Goal: Task Accomplishment & Management: Complete application form

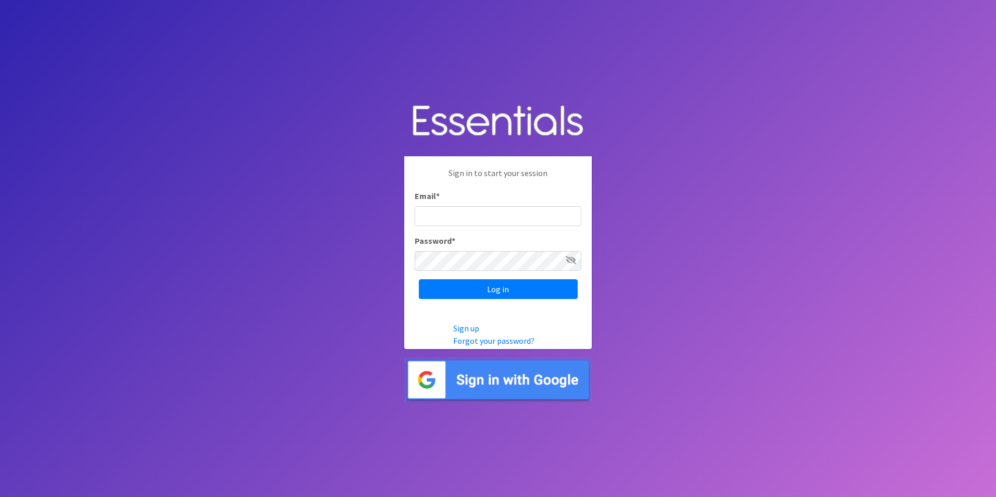
click at [486, 215] on input "Email *" at bounding box center [498, 216] width 167 height 20
type input "[PERSON_NAME][EMAIL_ADDRESS][PERSON_NAME][DOMAIN_NAME]"
click at [567, 264] on icon at bounding box center [571, 260] width 10 height 8
click at [532, 289] on input "Log in" at bounding box center [498, 289] width 159 height 20
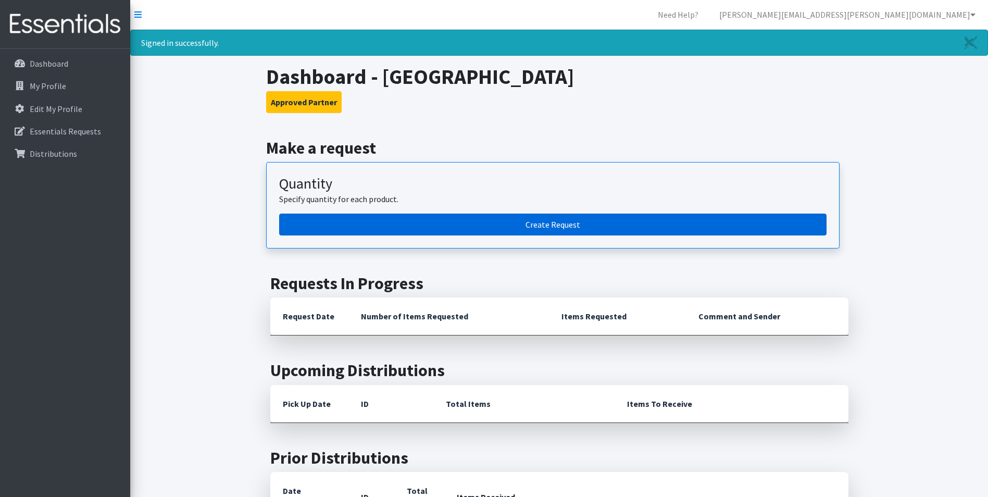
click at [533, 221] on link "Create Request" at bounding box center [552, 225] width 547 height 22
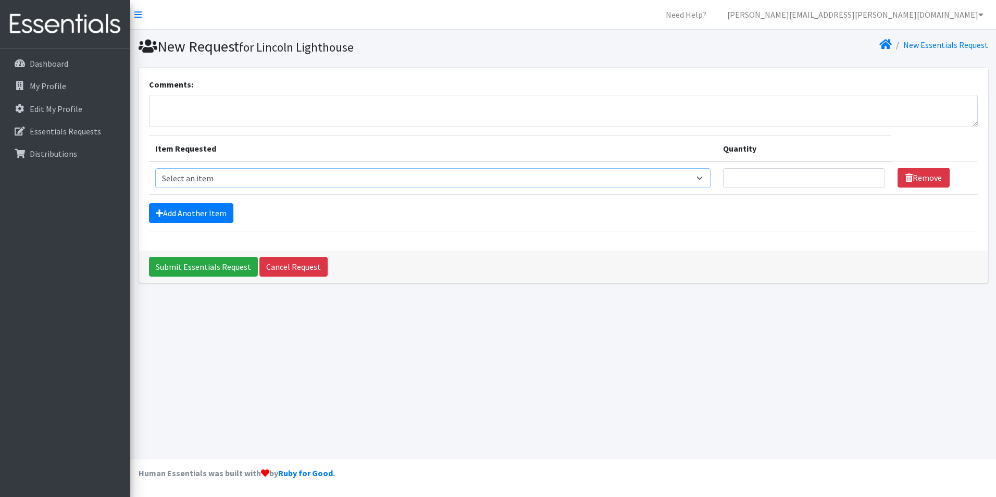
click at [467, 184] on select "Select an item Cleanse: Bar soap Cleanse: Laundry Detergent (store-packaged) [M…" at bounding box center [433, 178] width 556 height 20
select select "15546"
click at [155, 168] on select "Select an item Cleanse: Bar soap Cleanse: Laundry Detergent (store-packaged) [M…" at bounding box center [433, 178] width 556 height 20
click at [779, 187] on input "Quantity" at bounding box center [804, 178] width 162 height 20
type input "25"
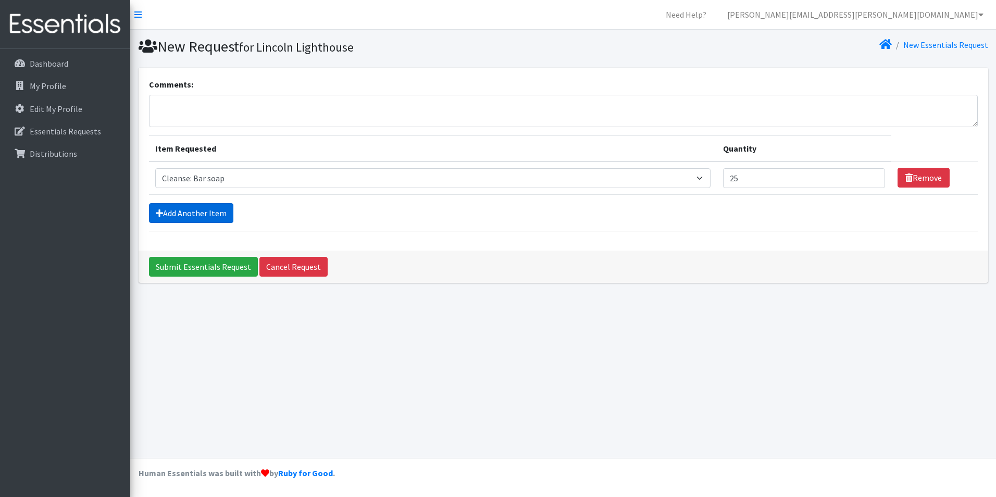
click at [203, 216] on link "Add Another Item" at bounding box center [191, 213] width 84 height 20
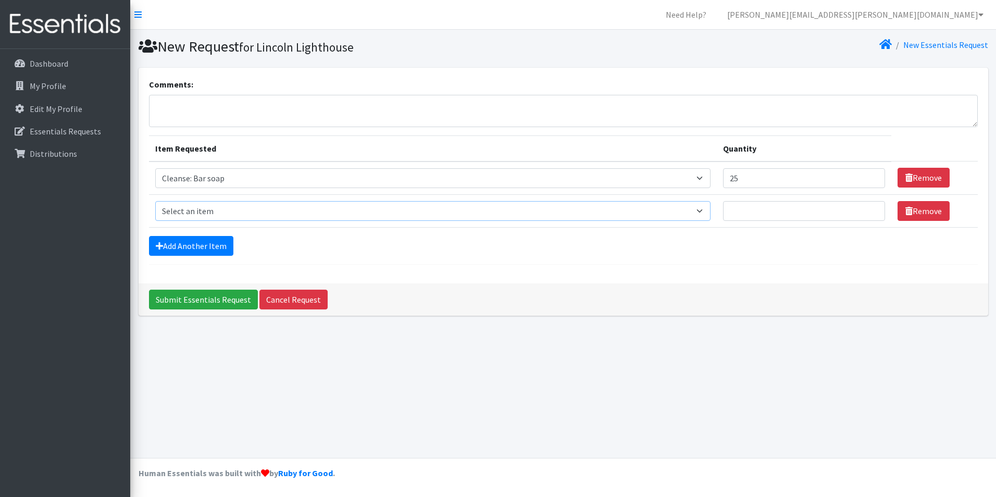
click at [299, 206] on select "Select an item Cleanse: Bar soap Cleanse: Laundry Detergent (store-packaged) [M…" at bounding box center [433, 211] width 556 height 20
select select "15111"
click at [155, 201] on select "Select an item Cleanse: Bar soap Cleanse: Laundry Detergent (store-packaged) [M…" at bounding box center [433, 211] width 556 height 20
click at [753, 210] on input "Quantity" at bounding box center [804, 211] width 162 height 20
type input "20"
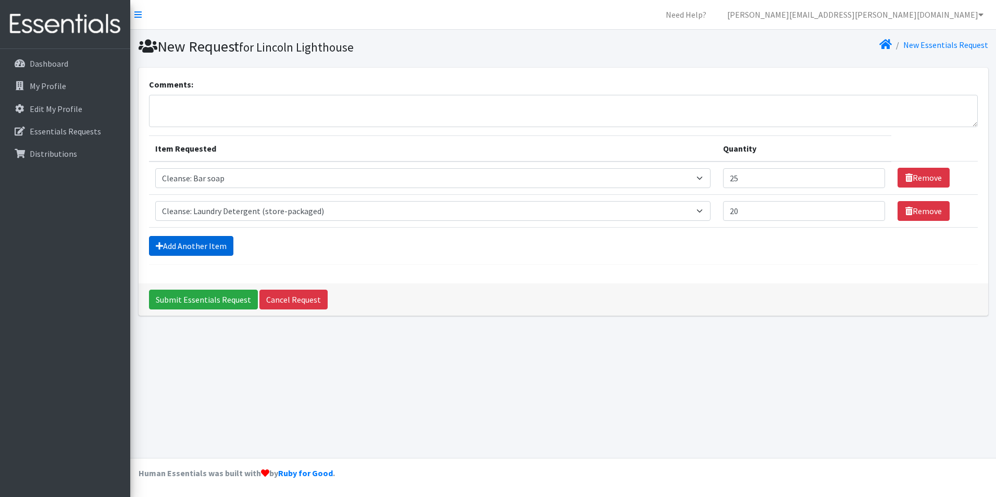
click at [195, 253] on link "Add Another Item" at bounding box center [191, 246] width 84 height 20
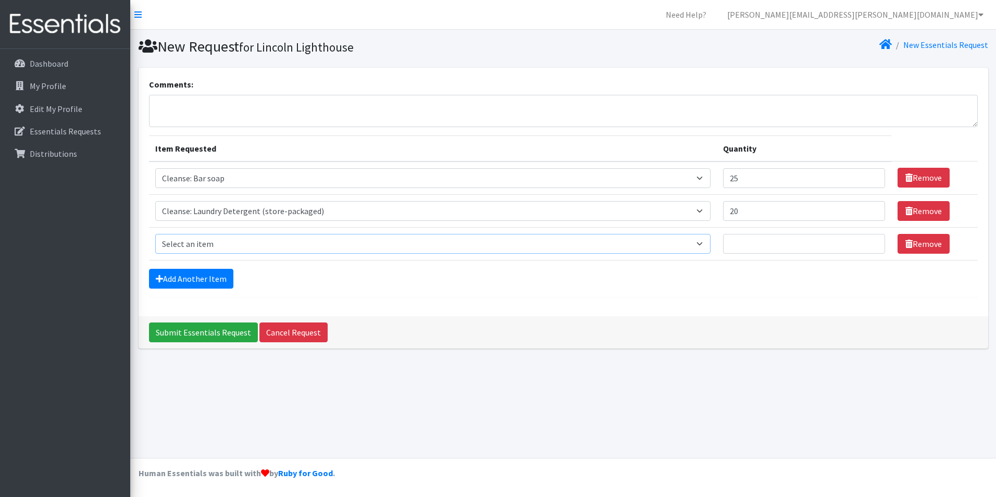
click at [221, 237] on select "Select an item Cleanse: Bar soap Cleanse: Laundry Detergent (store-packaged) [M…" at bounding box center [433, 244] width 556 height 20
select select "15547"
click at [155, 234] on select "Select an item Cleanse: Bar soap Cleanse: Laundry Detergent (store-packaged) [M…" at bounding box center [433, 244] width 556 height 20
click at [751, 242] on input "Quantity" at bounding box center [804, 244] width 162 height 20
type input "20"
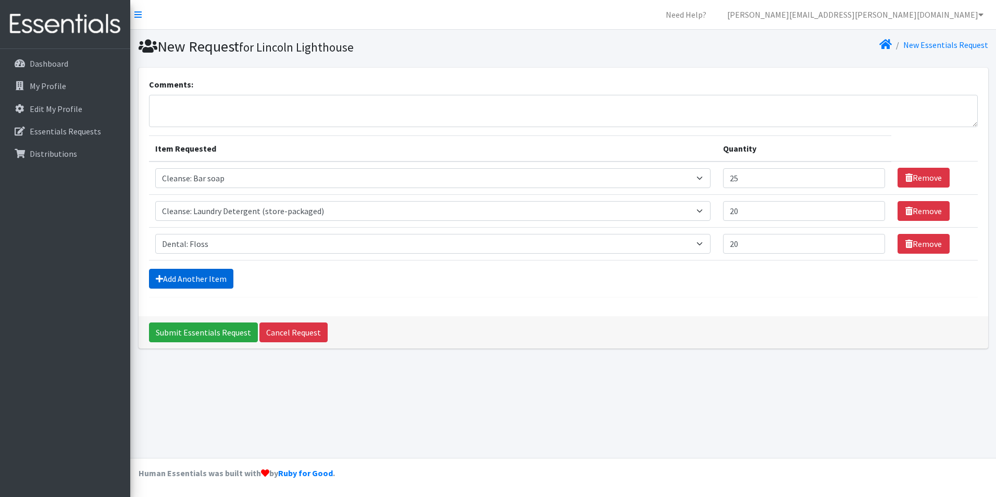
click at [183, 277] on link "Add Another Item" at bounding box center [191, 279] width 84 height 20
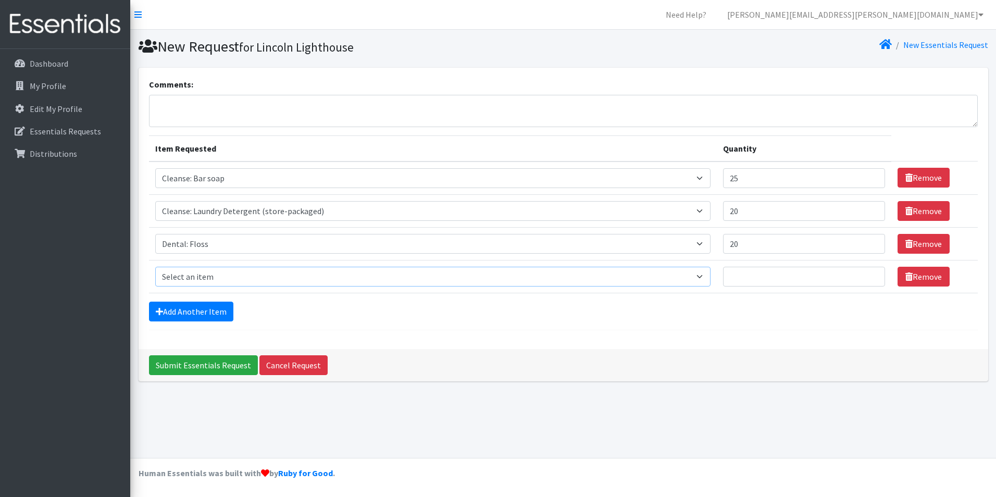
click at [255, 281] on select "Select an item Cleanse: Bar soap Cleanse: Laundry Detergent (store-packaged) [M…" at bounding box center [433, 277] width 556 height 20
select select "15549"
click at [155, 267] on select "Select an item Cleanse: Bar soap Cleanse: Laundry Detergent (store-packaged) [M…" at bounding box center [433, 277] width 556 height 20
click at [761, 280] on input "Quantity" at bounding box center [804, 277] width 162 height 20
type input "20"
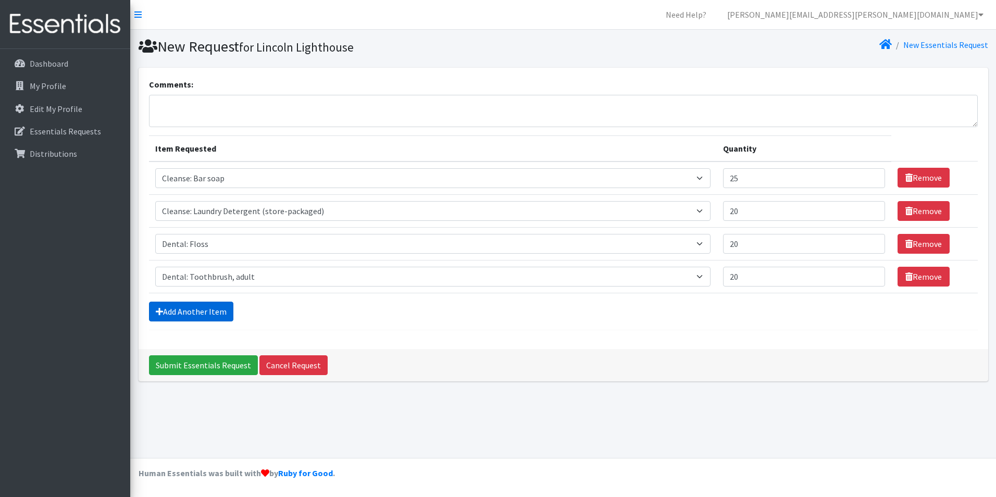
click at [192, 306] on link "Add Another Item" at bounding box center [191, 312] width 84 height 20
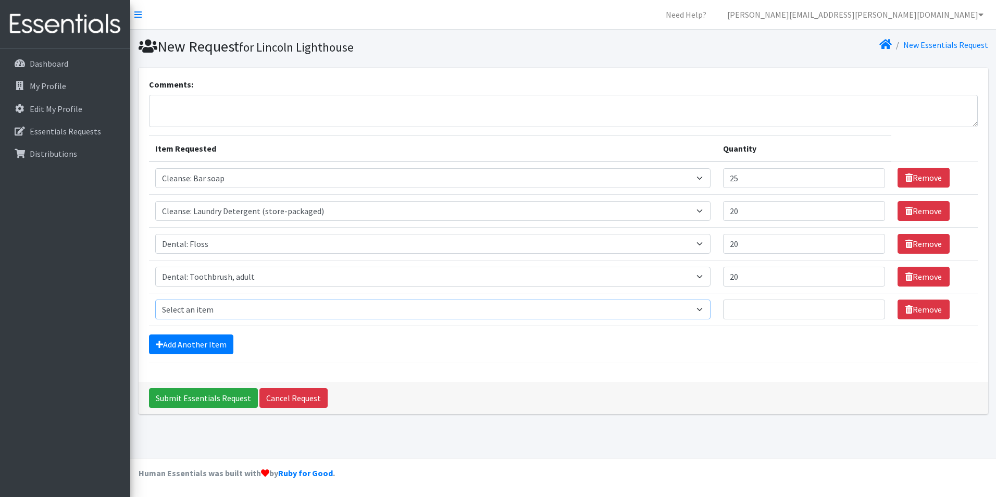
click at [205, 308] on select "Select an item Cleanse: Bar soap Cleanse: Laundry Detergent (store-packaged) [M…" at bounding box center [433, 309] width 556 height 20
select select "12032"
click at [155, 299] on select "Select an item Cleanse: Bar soap Cleanse: Laundry Detergent (store-packaged) [M…" at bounding box center [433, 309] width 556 height 20
click at [748, 307] on input "Quantity" at bounding box center [804, 309] width 162 height 20
type input "15"
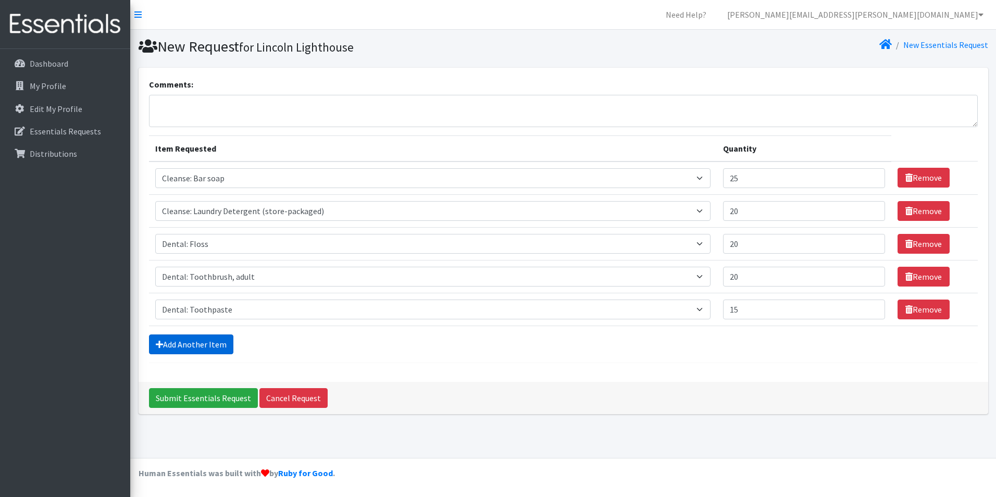
click at [196, 346] on link "Add Another Item" at bounding box center [191, 344] width 84 height 20
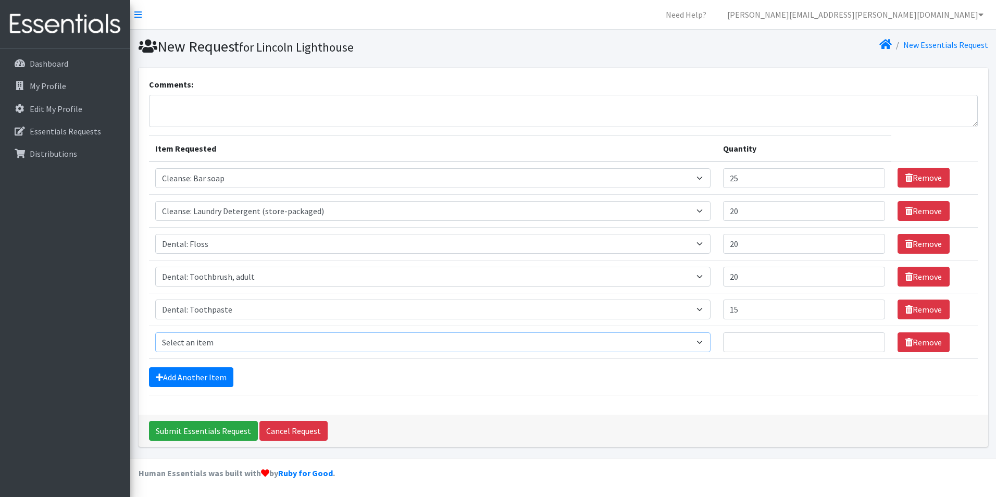
click at [260, 338] on select "Select an item Cleanse: Bar soap Cleanse: Laundry Detergent (store-packaged) [M…" at bounding box center [433, 342] width 556 height 20
select select "12011"
click at [155, 332] on select "Select an item Cleanse: Bar soap Cleanse: Laundry Detergent (store-packaged) [M…" at bounding box center [433, 342] width 556 height 20
click at [746, 342] on input "Quantity" at bounding box center [804, 342] width 162 height 20
type input "20"
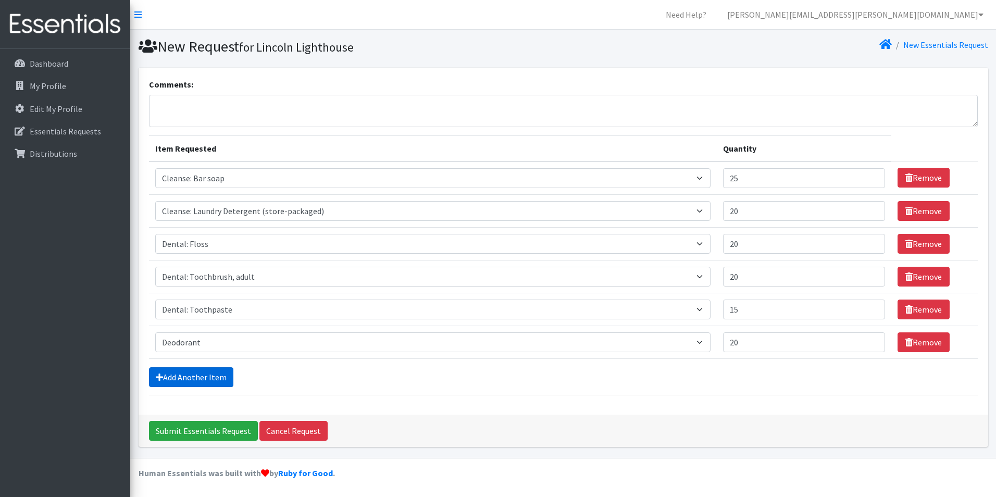
click at [216, 380] on link "Add Another Item" at bounding box center [191, 377] width 84 height 20
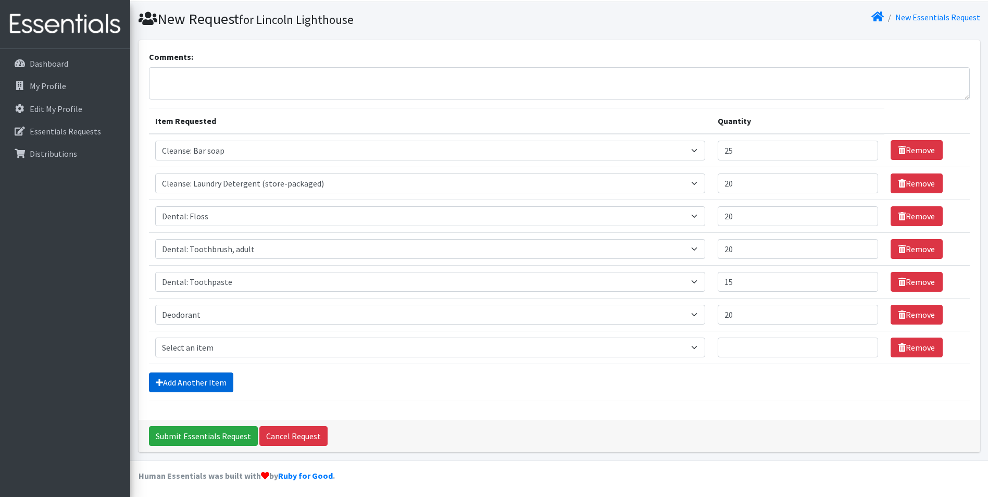
scroll to position [30, 0]
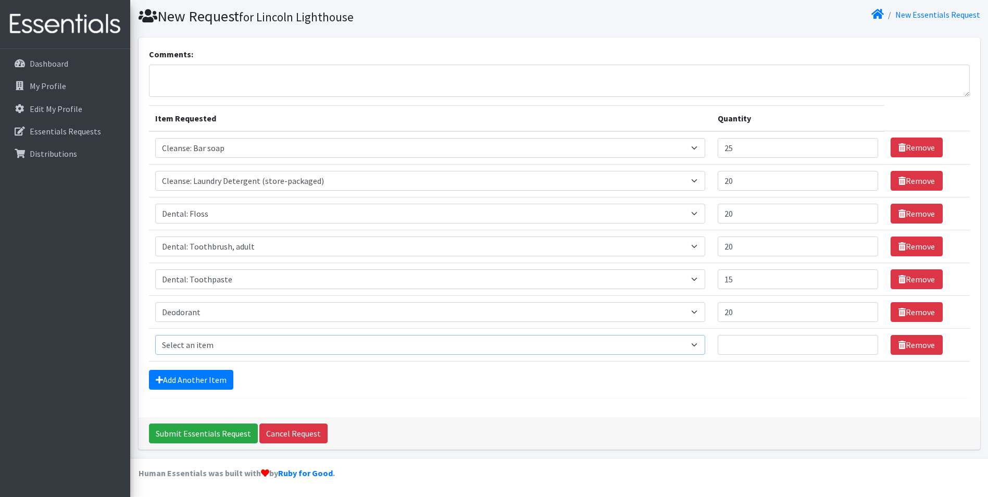
click at [250, 345] on select "Select an item Cleanse: Bar soap Cleanse: Laundry Detergent (store-packaged) [M…" at bounding box center [430, 345] width 550 height 20
select select "15542"
click at [155, 335] on select "Select an item Cleanse: Bar soap Cleanse: Laundry Detergent (store-packaged) [M…" at bounding box center [430, 345] width 550 height 20
click at [718, 345] on input "Quantity" at bounding box center [798, 345] width 160 height 20
type input "15"
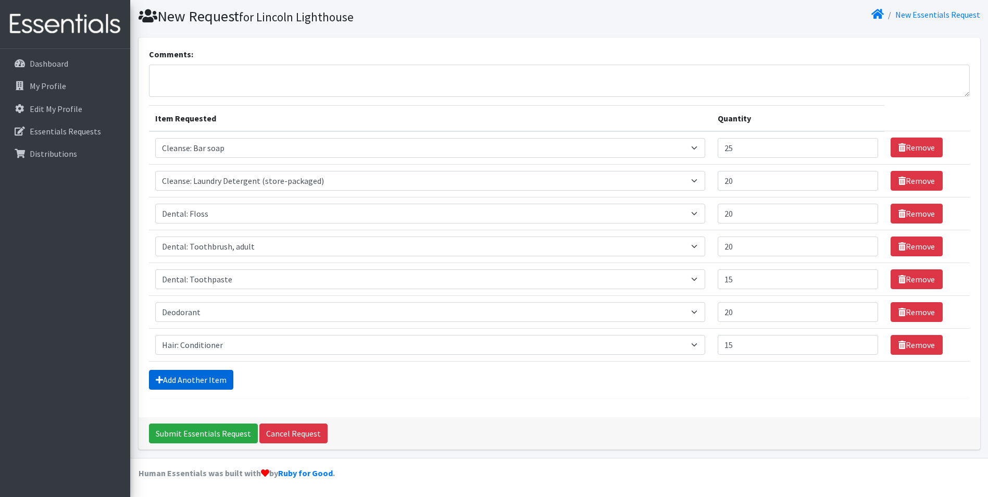
click at [204, 380] on link "Add Another Item" at bounding box center [191, 380] width 84 height 20
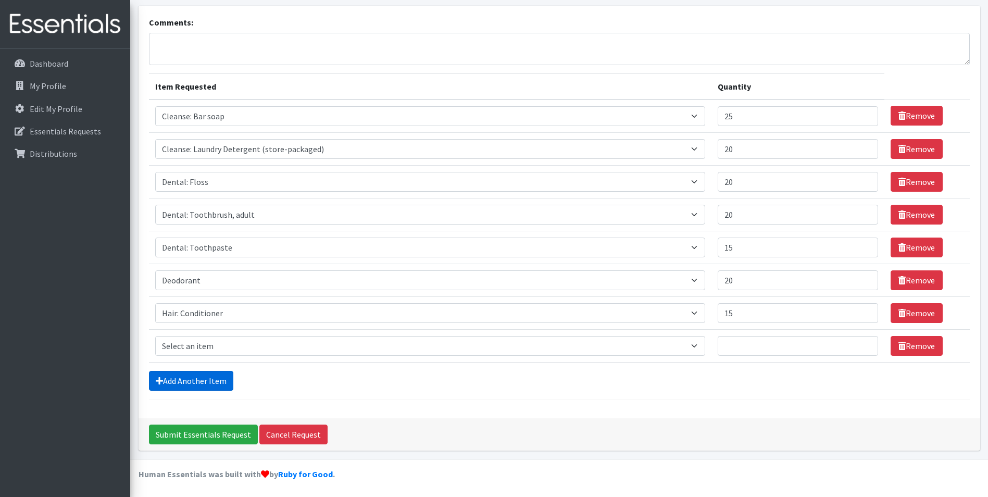
scroll to position [63, 0]
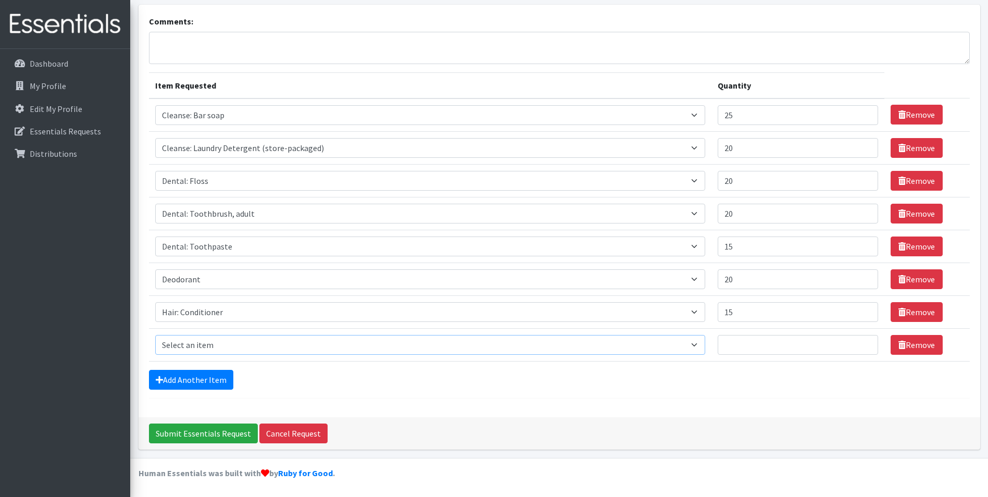
click at [255, 344] on select "Select an item Cleanse: Bar soap Cleanse: Laundry Detergent (store-packaged) [M…" at bounding box center [430, 345] width 550 height 20
select select "15543"
click at [155, 335] on select "Select an item Cleanse: Bar soap Cleanse: Laundry Detergent (store-packaged) [M…" at bounding box center [430, 345] width 550 height 20
click at [732, 340] on input "Quantity" at bounding box center [798, 345] width 160 height 20
type input "10"
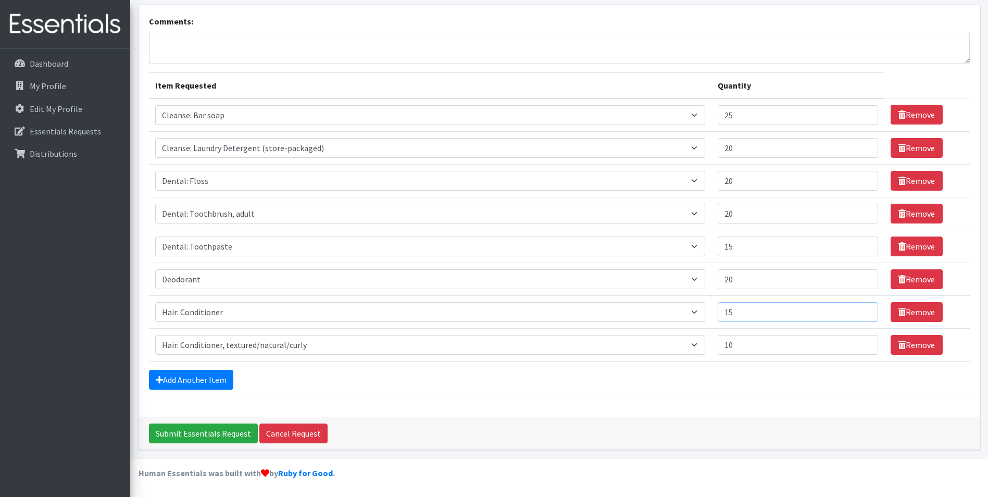
click at [724, 317] on input "15" at bounding box center [798, 312] width 160 height 20
type input "10"
click at [194, 381] on link "Add Another Item" at bounding box center [191, 380] width 84 height 20
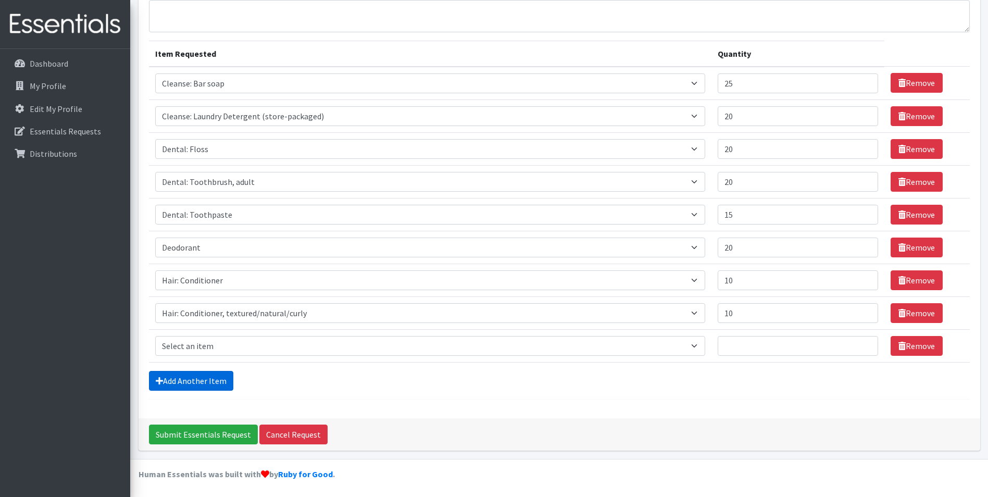
scroll to position [96, 0]
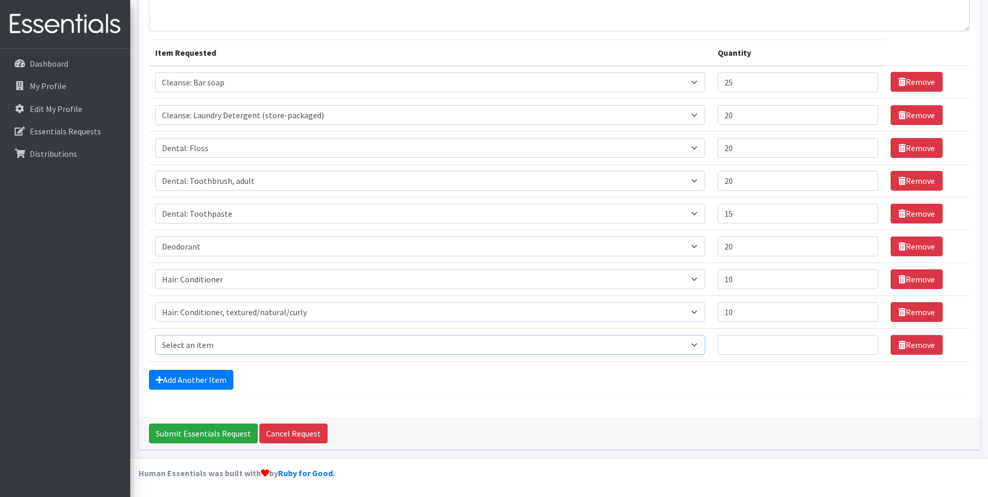
click at [208, 346] on select "Select an item Cleanse: Bar soap Cleanse: Laundry Detergent (store-packaged) [M…" at bounding box center [430, 345] width 550 height 20
select select "15544"
click at [155, 335] on select "Select an item Cleanse: Bar soap Cleanse: Laundry Detergent (store-packaged) [M…" at bounding box center [430, 345] width 550 height 20
click at [718, 350] on input "Quantity" at bounding box center [798, 345] width 160 height 20
type input "5"
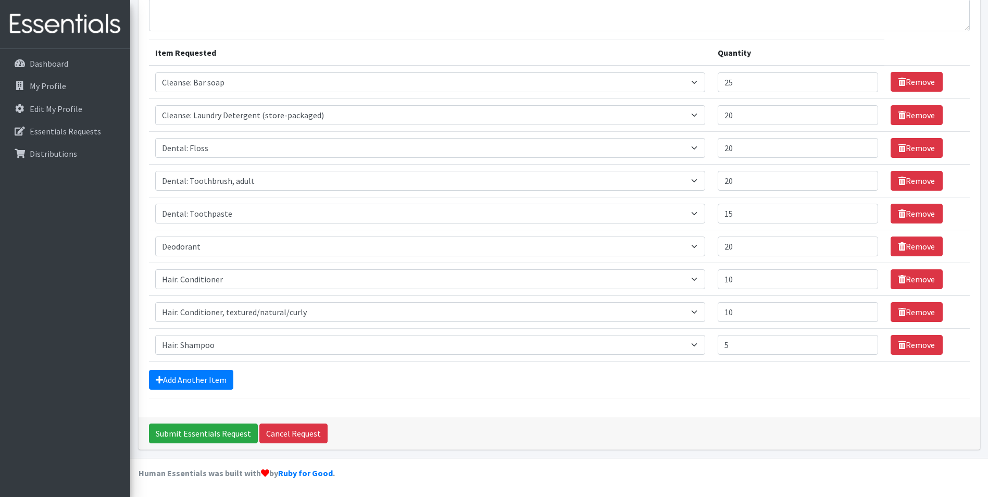
click at [256, 375] on div "Add Another Item" at bounding box center [559, 380] width 821 height 20
click at [225, 379] on link "Add Another Item" at bounding box center [191, 380] width 84 height 20
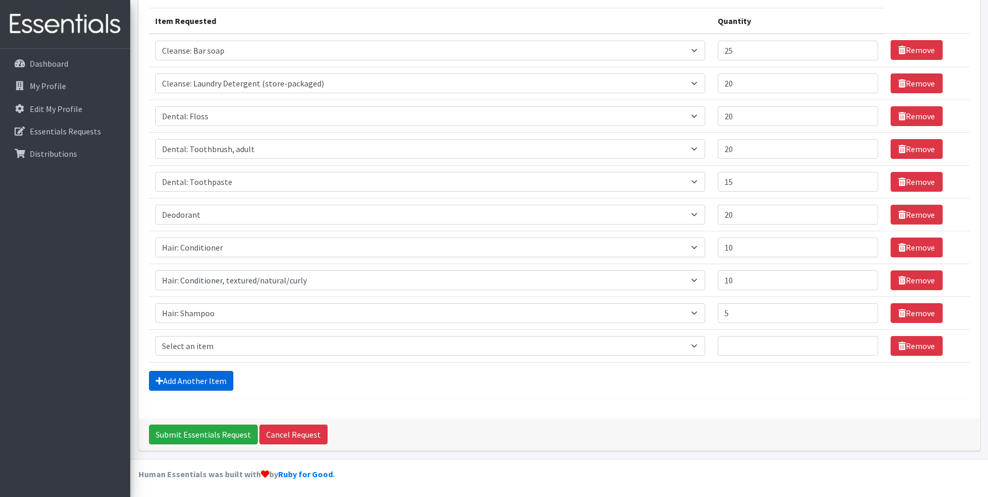
scroll to position [129, 0]
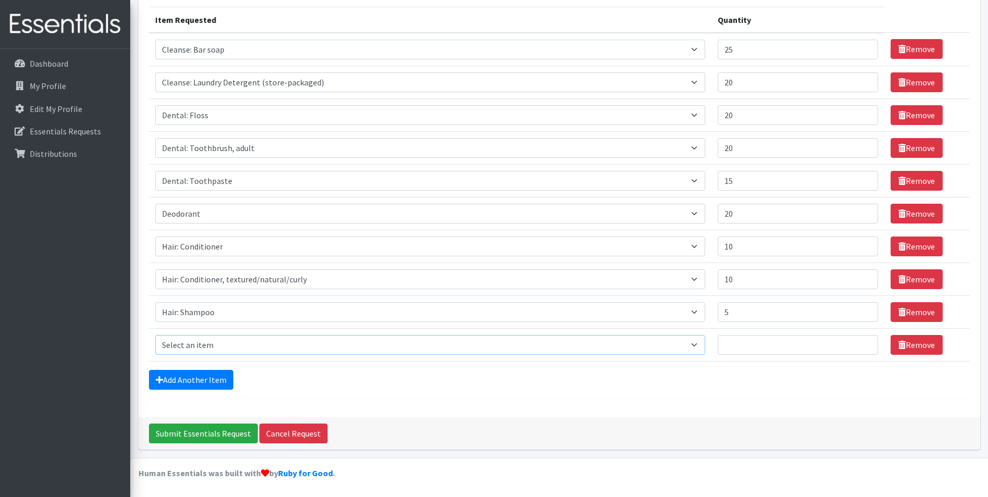
click at [355, 350] on select "Select an item Cleanse: Bar soap Cleanse: Laundry Detergent (store-packaged) [M…" at bounding box center [430, 345] width 550 height 20
select select "15545"
click at [155, 335] on select "Select an item Cleanse: Bar soap Cleanse: Laundry Detergent (store-packaged) [M…" at bounding box center [430, 345] width 550 height 20
click at [739, 342] on input "Quantity" at bounding box center [798, 345] width 160 height 20
type input "5"
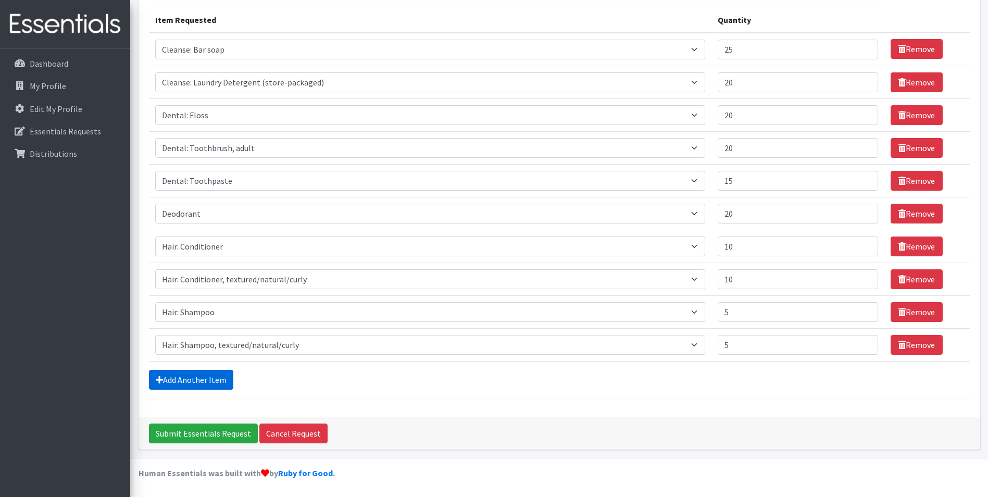
click at [179, 379] on link "Add Another Item" at bounding box center [191, 380] width 84 height 20
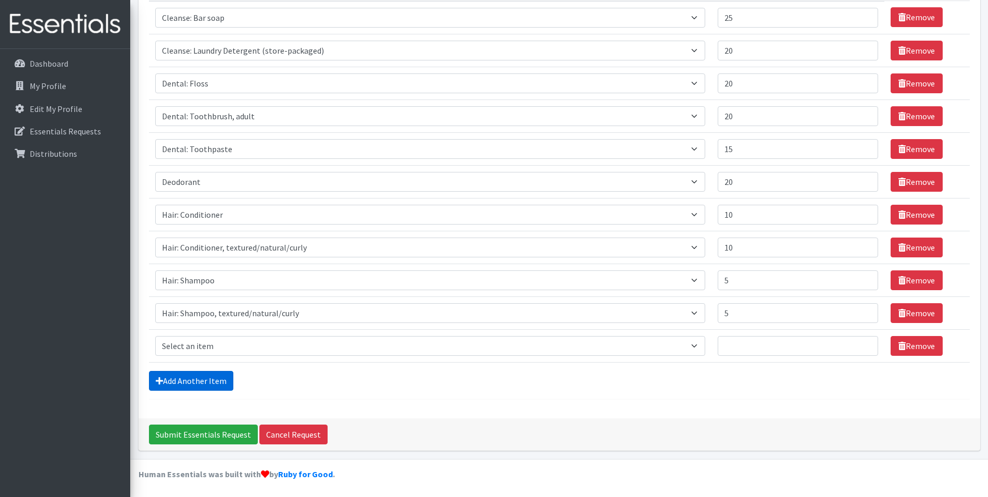
scroll to position [161, 0]
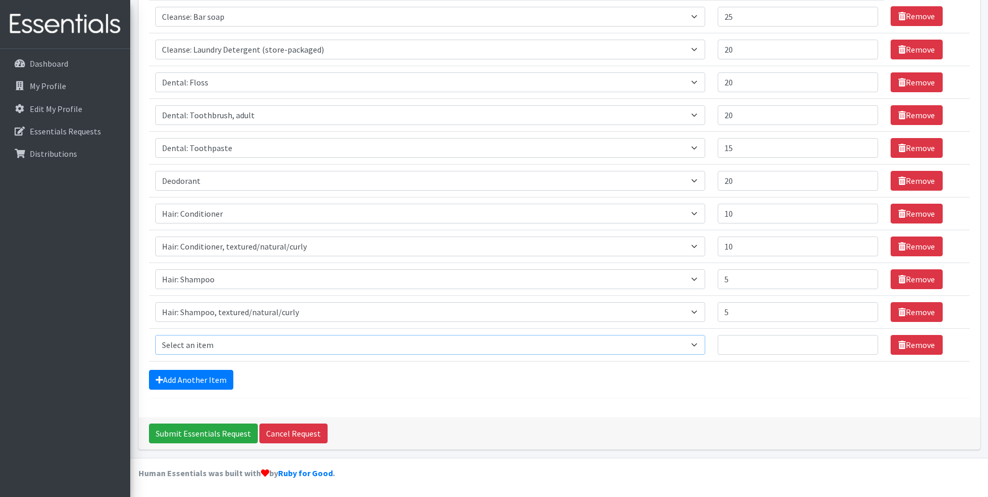
click at [205, 344] on select "Select an item Cleanse: Bar soap Cleanse: Laundry Detergent (store-packaged) [M…" at bounding box center [430, 345] width 550 height 20
select select "14896"
click at [155, 335] on select "Select an item Cleanse: Bar soap Cleanse: Laundry Detergent (store-packaged) [M…" at bounding box center [430, 345] width 550 height 20
click at [718, 349] on input "Quantity" at bounding box center [798, 345] width 160 height 20
type input "10"
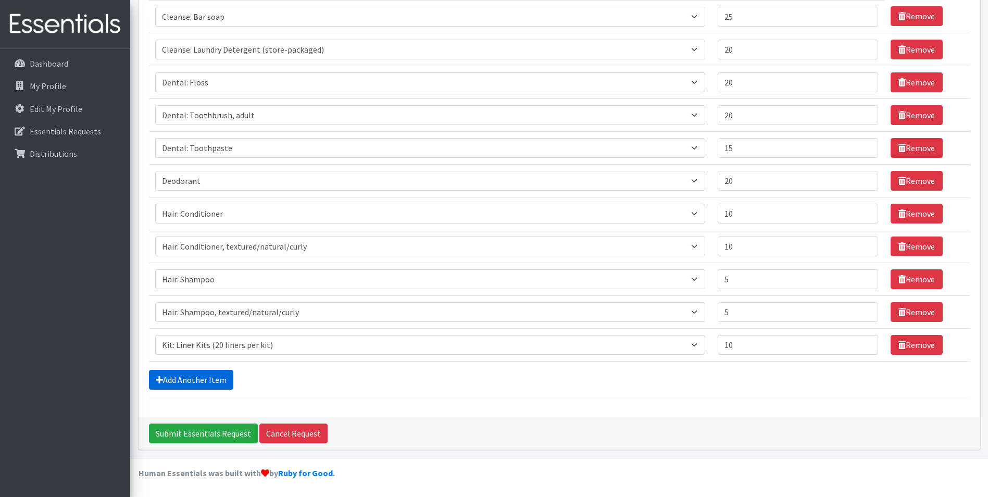
click at [186, 378] on link "Add Another Item" at bounding box center [191, 380] width 84 height 20
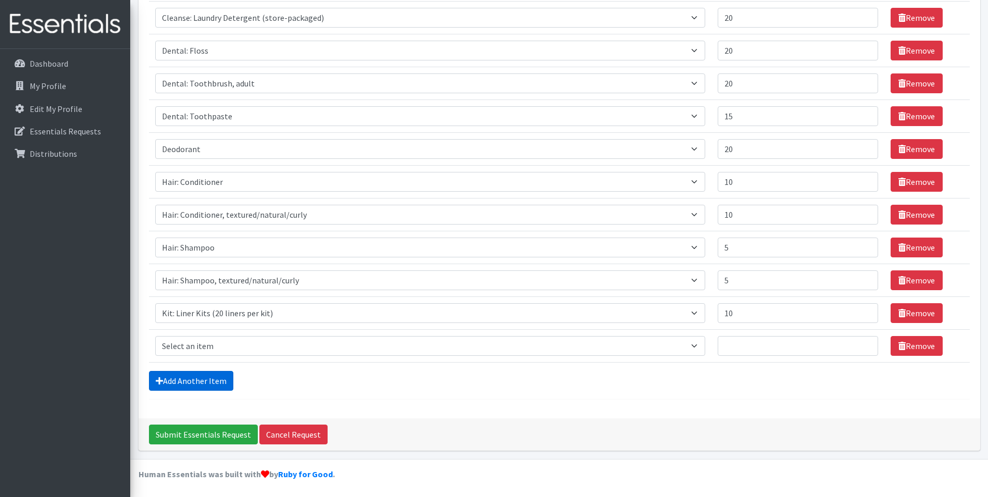
scroll to position [194, 0]
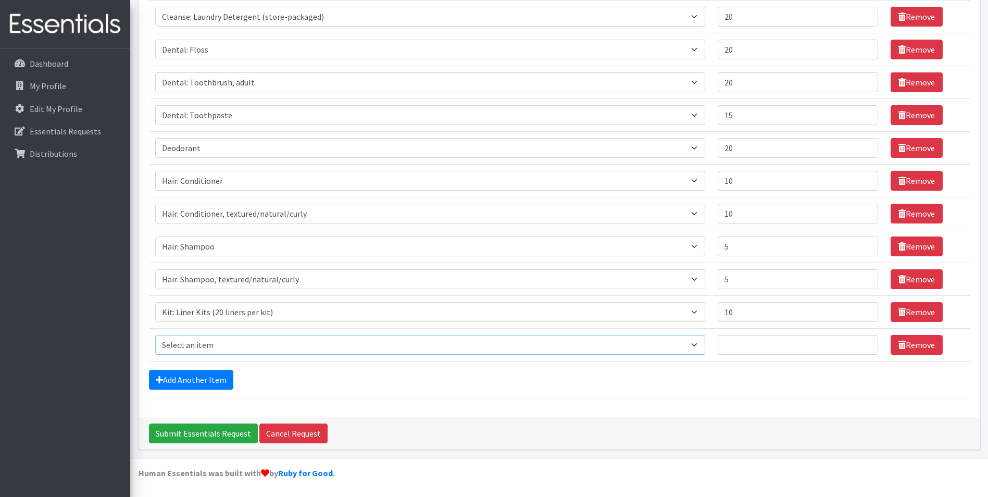
click at [215, 342] on select "Select an item Cleanse: Bar soap Cleanse: Laundry Detergent (store-packaged) [M…" at bounding box center [430, 345] width 550 height 20
select select "12838"
click at [155, 335] on select "Select an item Cleanse: Bar soap Cleanse: Laundry Detergent (store-packaged) [M…" at bounding box center [430, 345] width 550 height 20
click at [723, 346] on input "Quantity" at bounding box center [798, 345] width 160 height 20
click at [925, 315] on link "Remove" at bounding box center [917, 312] width 52 height 20
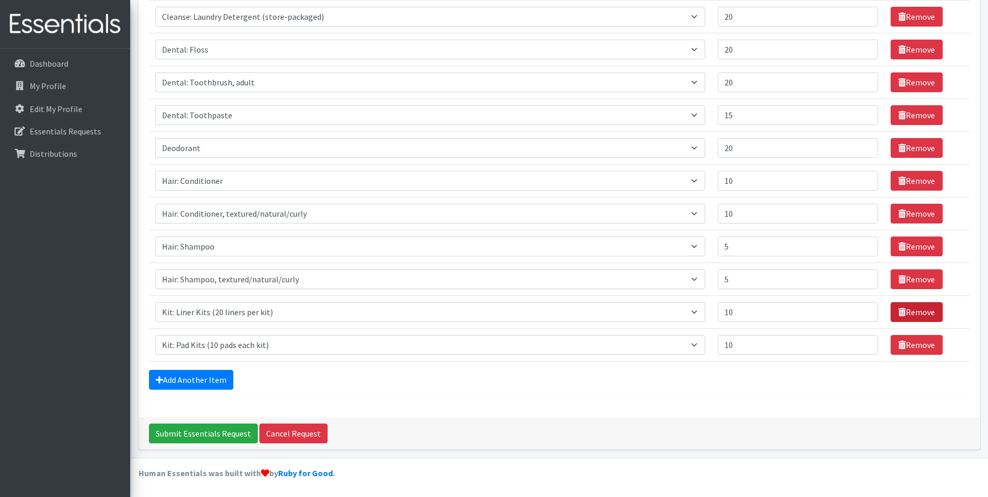
scroll to position [161, 0]
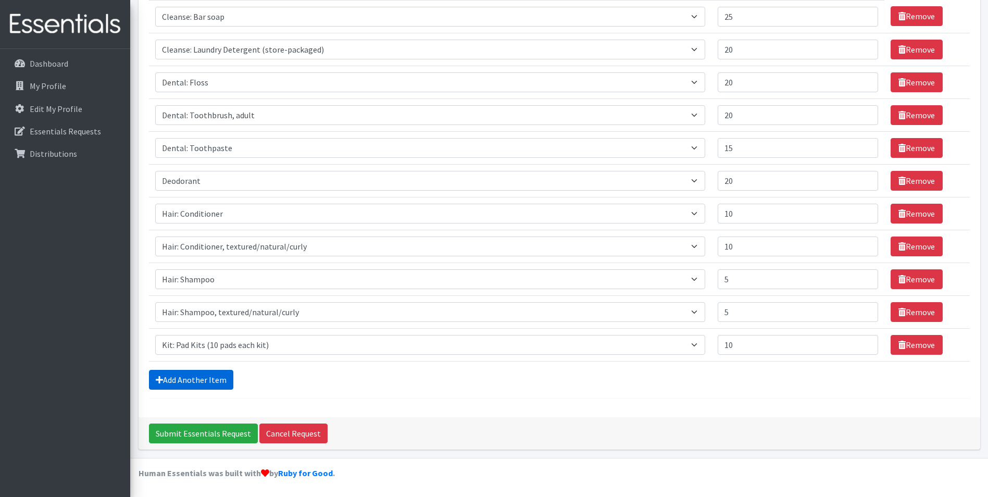
click at [212, 386] on link "Add Another Item" at bounding box center [191, 380] width 84 height 20
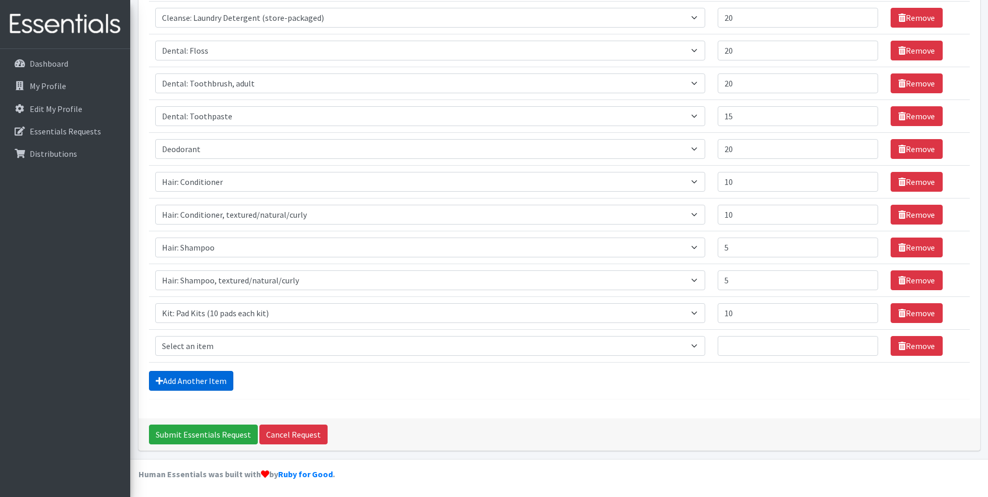
scroll to position [194, 0]
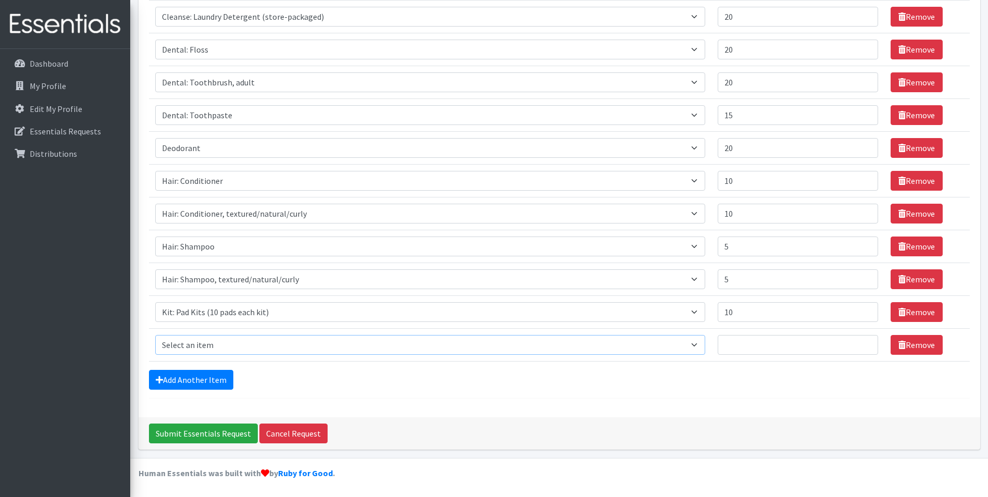
click at [248, 350] on select "Select an item Cleanse: Bar soap Cleanse: Laundry Detergent (store-packaged) [M…" at bounding box center [430, 345] width 550 height 20
click at [718, 310] on input "10" at bounding box center [798, 312] width 160 height 20
type input "20"
click at [520, 348] on select "Select an item Cleanse: Bar soap Cleanse: Laundry Detergent (store-packaged) [M…" at bounding box center [430, 345] width 550 height 20
select select "12333"
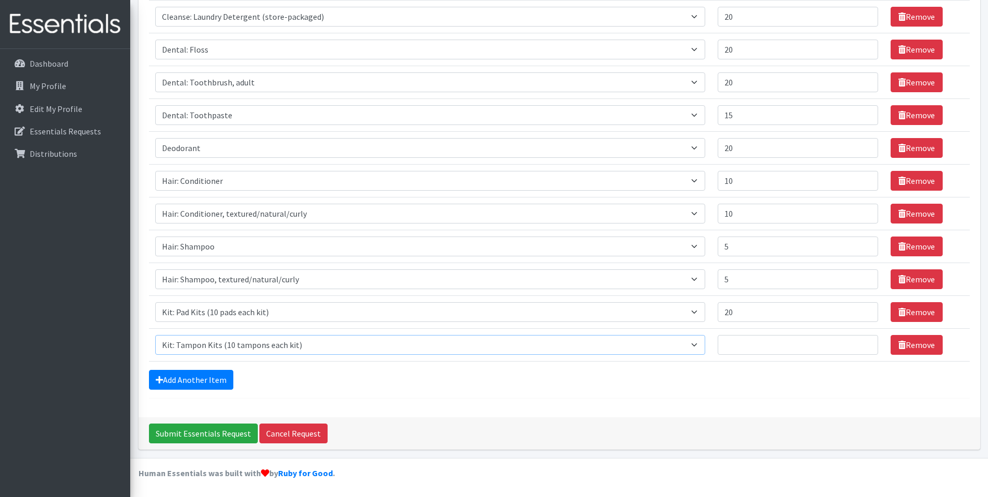
click at [155, 335] on select "Select an item Cleanse: Bar soap Cleanse: Laundry Detergent (store-packaged) [M…" at bounding box center [430, 345] width 550 height 20
click at [757, 340] on input "Quantity" at bounding box center [798, 345] width 160 height 20
type input "20"
click at [203, 373] on link "Add Another Item" at bounding box center [191, 380] width 84 height 20
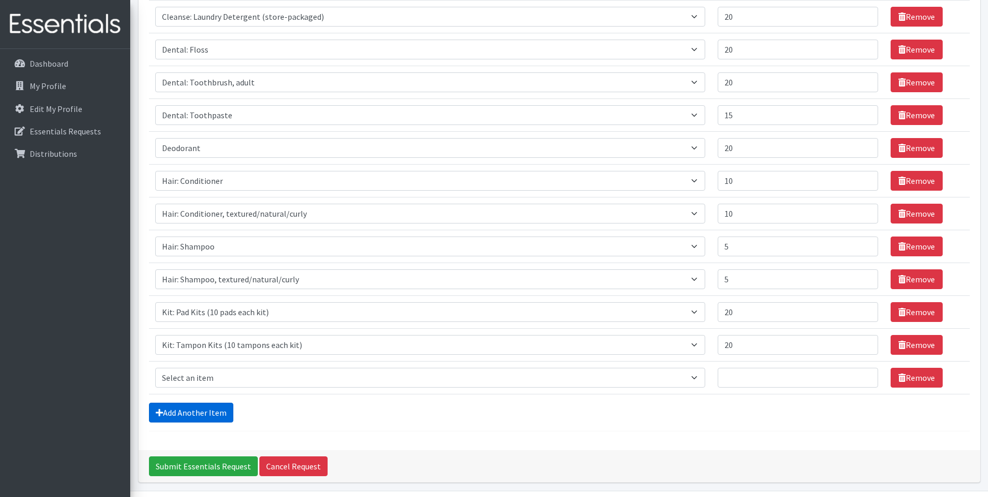
scroll to position [227, 0]
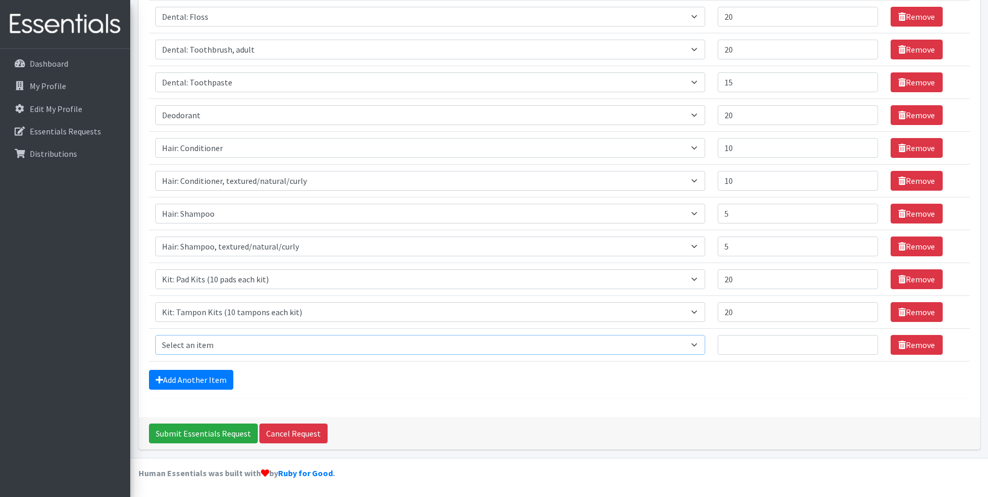
click at [210, 339] on select "Select an item Cleanse: Bar soap Cleanse: Laundry Detergent (store-packaged) [M…" at bounding box center [430, 345] width 550 height 20
select select "15548"
click at [155, 335] on select "Select an item Cleanse: Bar soap Cleanse: Laundry Detergent (store-packaged) [M…" at bounding box center [430, 345] width 550 height 20
click at [731, 344] on input "Quantity" at bounding box center [798, 345] width 160 height 20
type input "15"
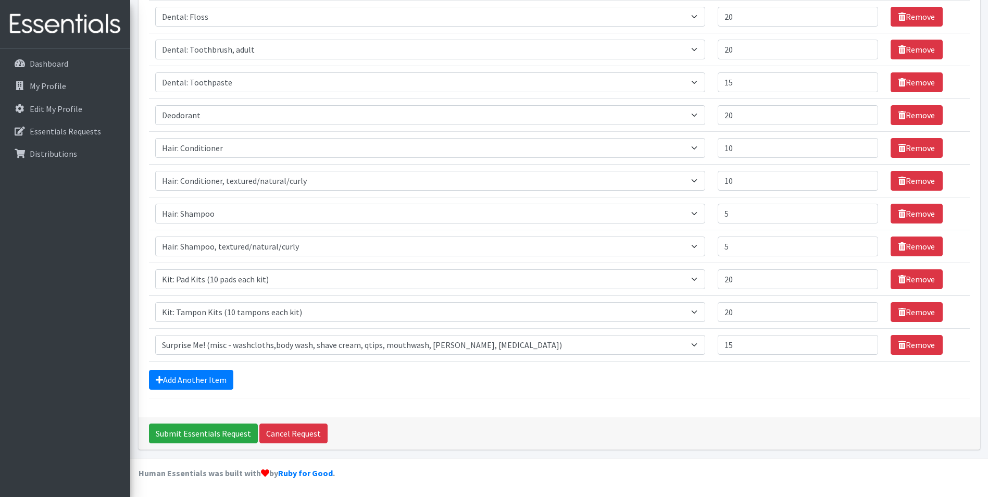
click at [323, 380] on div "Add Another Item" at bounding box center [559, 380] width 821 height 20
click at [192, 436] on input "Submit Essentials Request" at bounding box center [203, 433] width 109 height 20
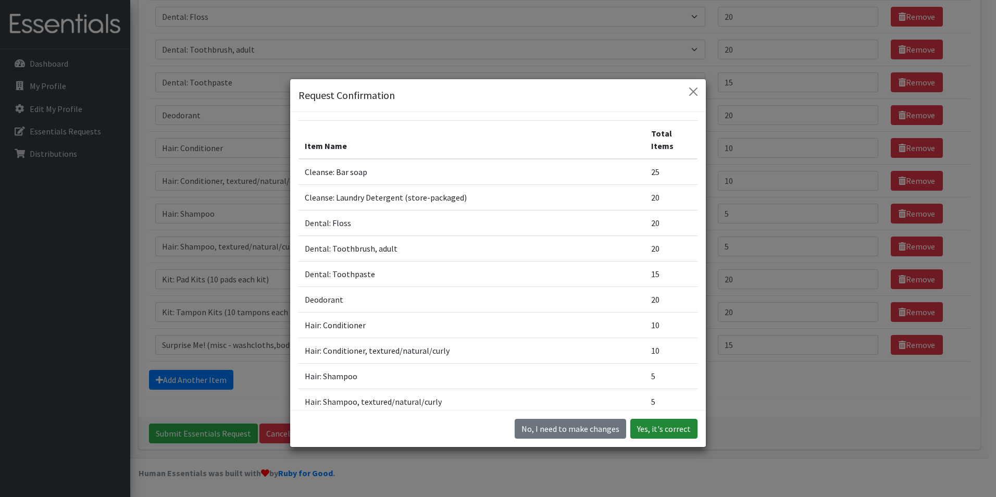
click at [669, 429] on button "Yes, it's correct" at bounding box center [663, 429] width 67 height 20
